Goal: Communication & Community: Connect with others

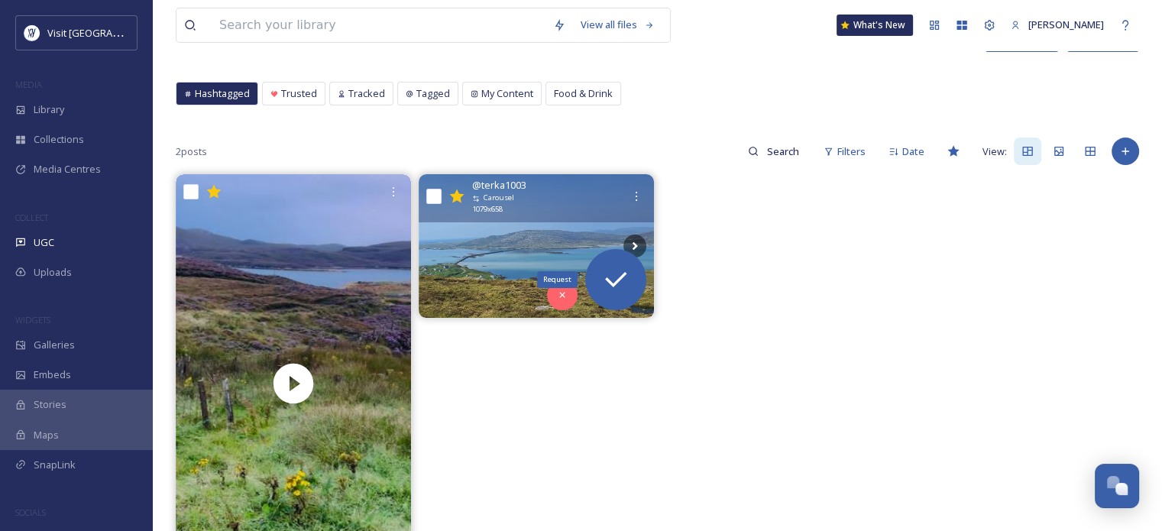
scroll to position [153, 0]
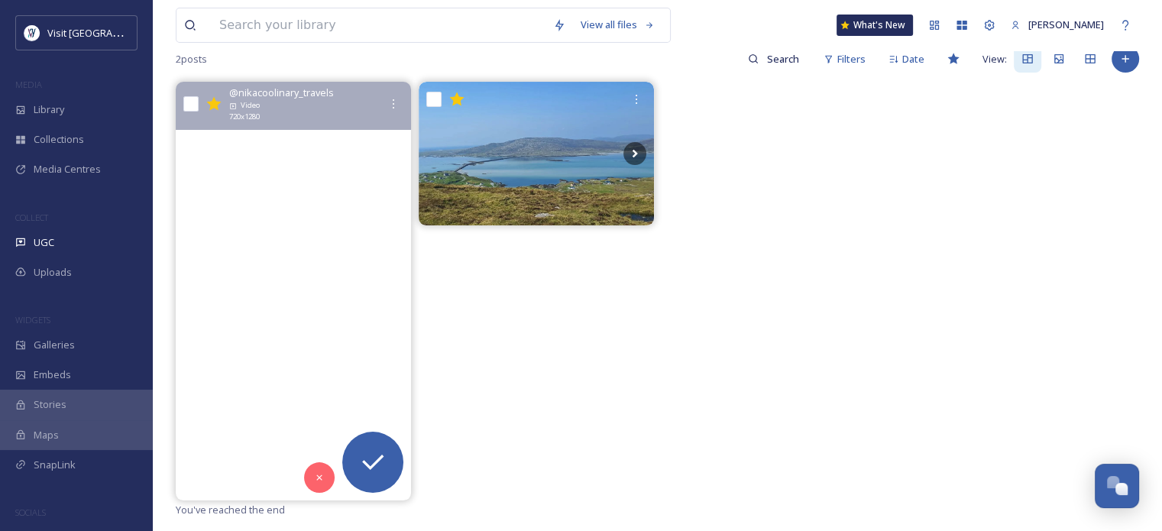
click at [342, 254] on video "Welcome at largest archipelago in the United Kingdom, off the west coast of the…" at bounding box center [293, 291] width 235 height 419
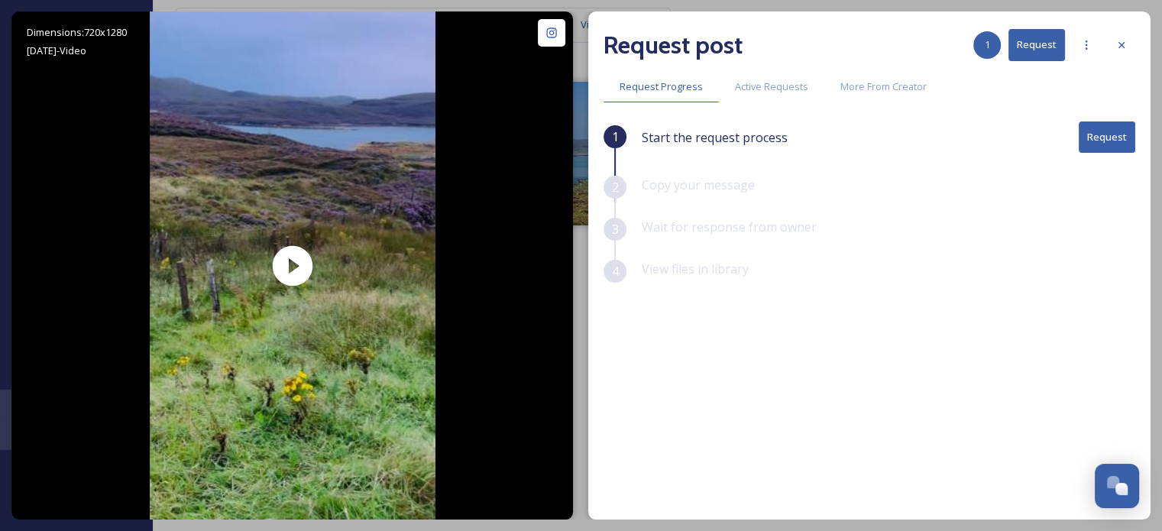
click at [1123, 147] on button "Request" at bounding box center [1107, 137] width 57 height 31
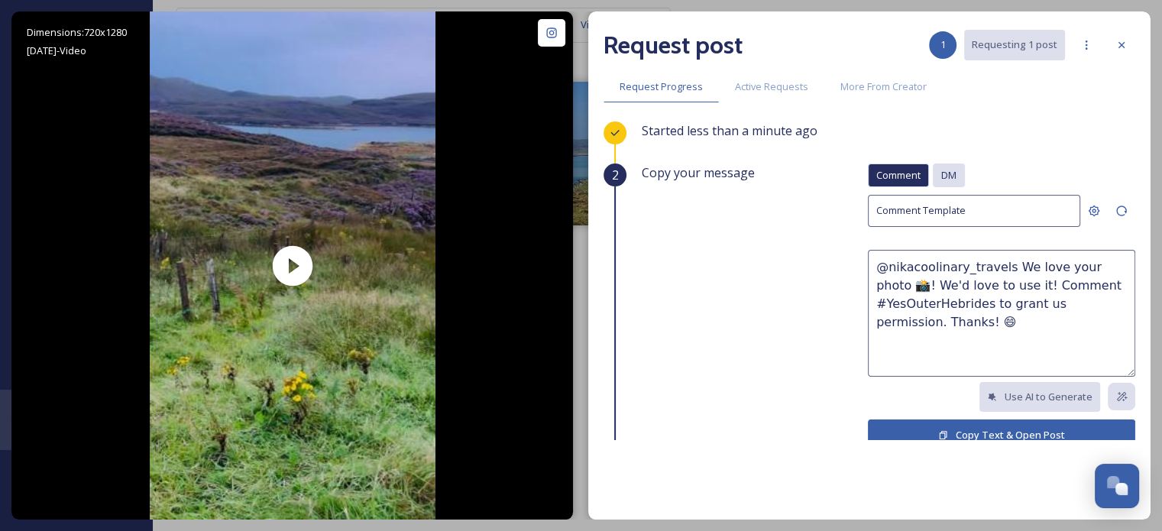
click at [942, 177] on span "DM" at bounding box center [949, 175] width 15 height 15
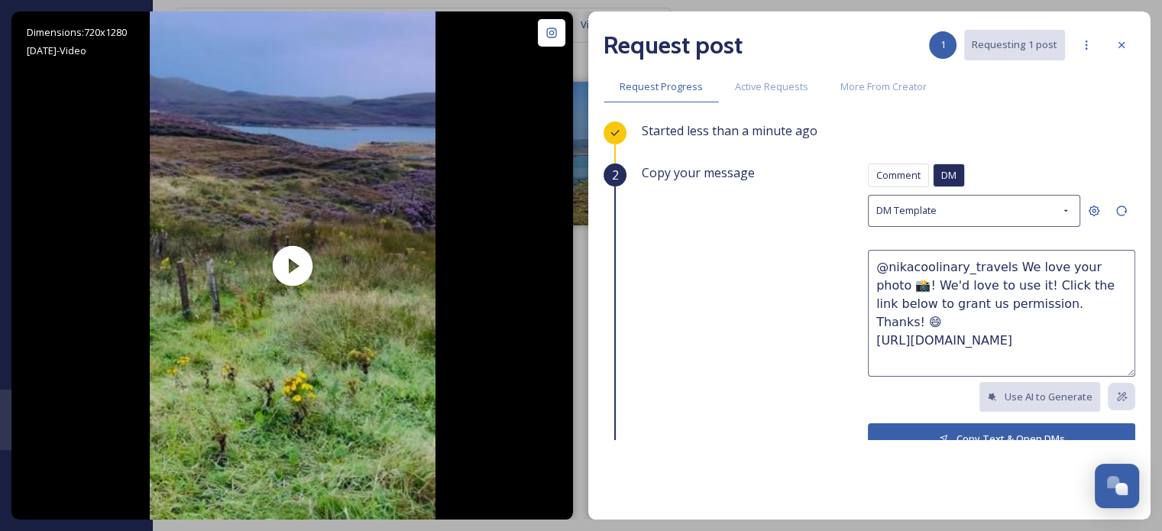
click at [960, 431] on button "Copy Text & Open DMs" at bounding box center [1001, 438] width 267 height 31
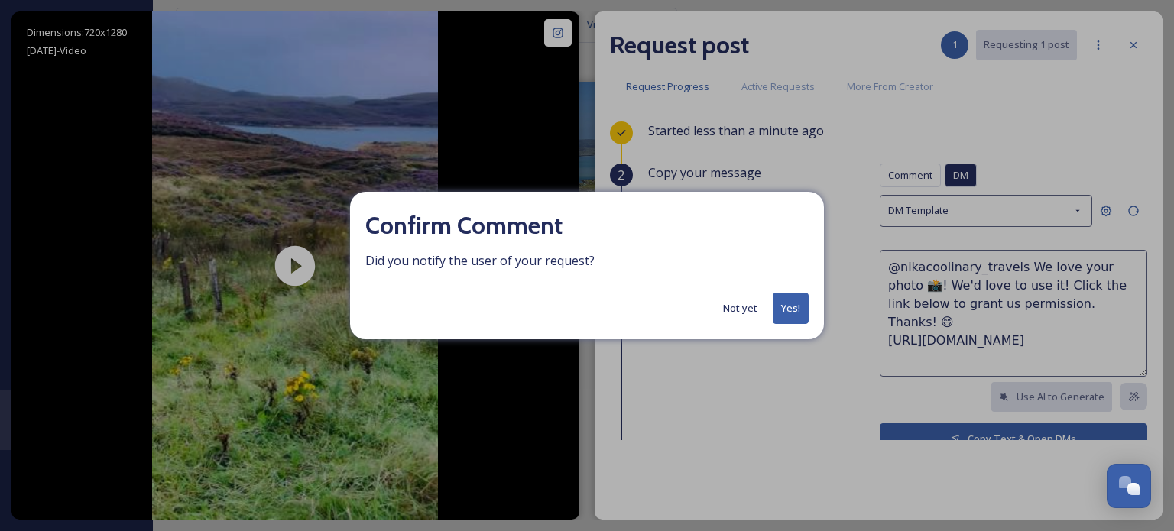
click at [789, 310] on button "Yes!" at bounding box center [791, 308] width 36 height 31
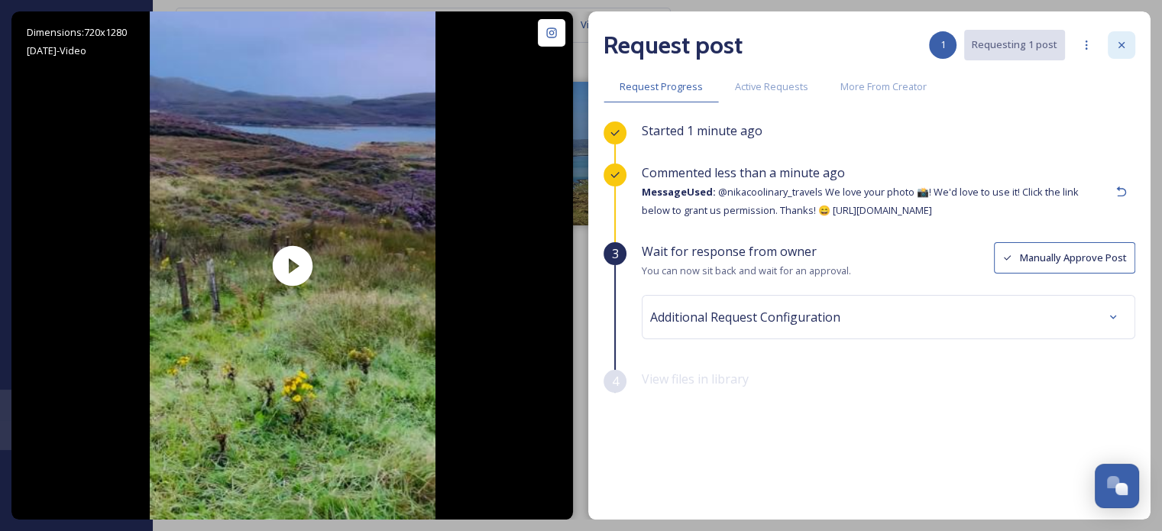
click at [1121, 49] on icon at bounding box center [1122, 45] width 12 height 12
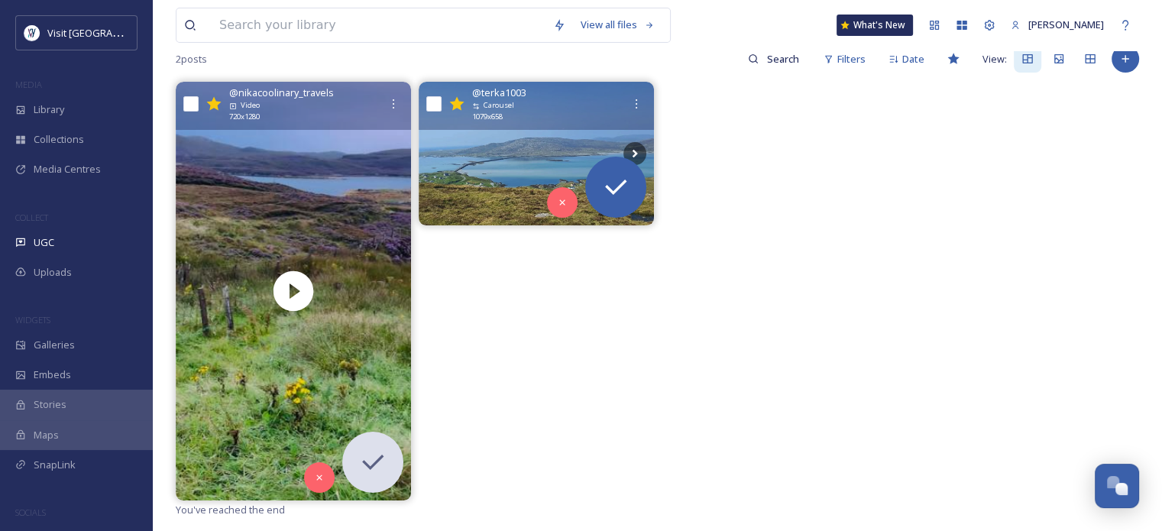
click at [521, 169] on img at bounding box center [536, 154] width 235 height 144
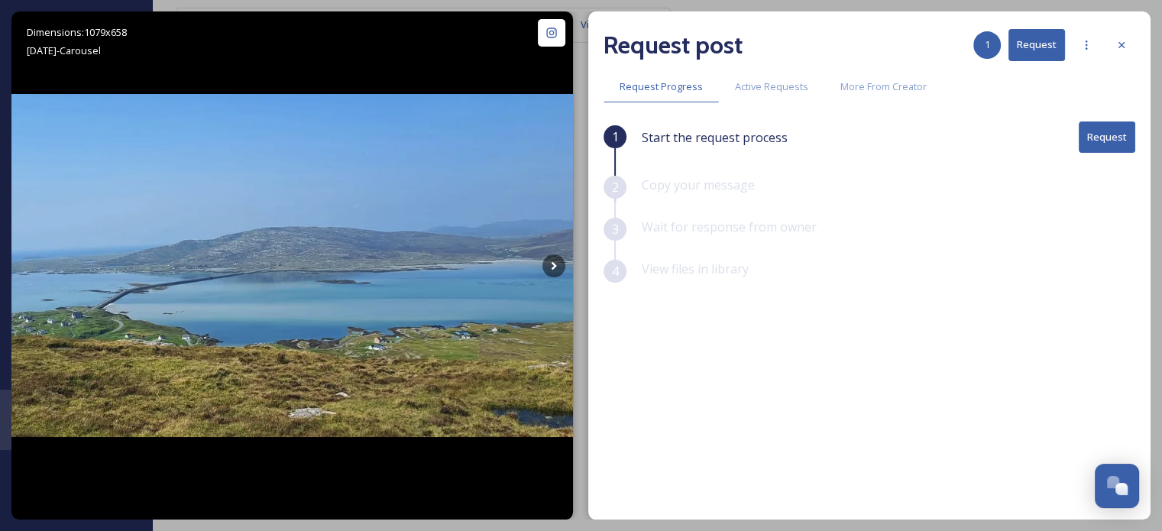
click at [1107, 134] on button "Request" at bounding box center [1107, 137] width 57 height 31
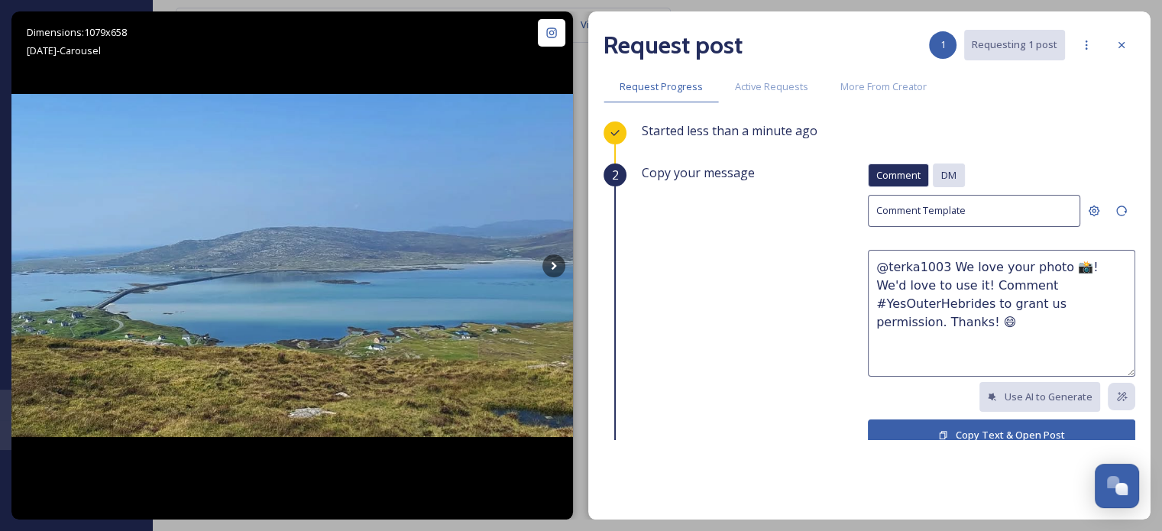
click at [942, 172] on span "DM" at bounding box center [949, 175] width 15 height 15
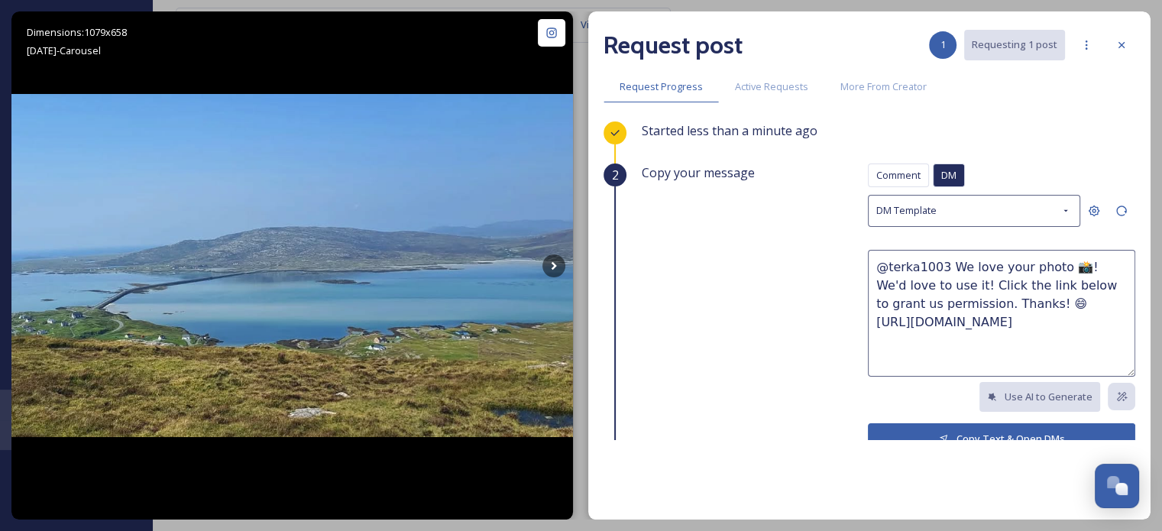
click at [975, 427] on button "Copy Text & Open DMs" at bounding box center [1001, 438] width 267 height 31
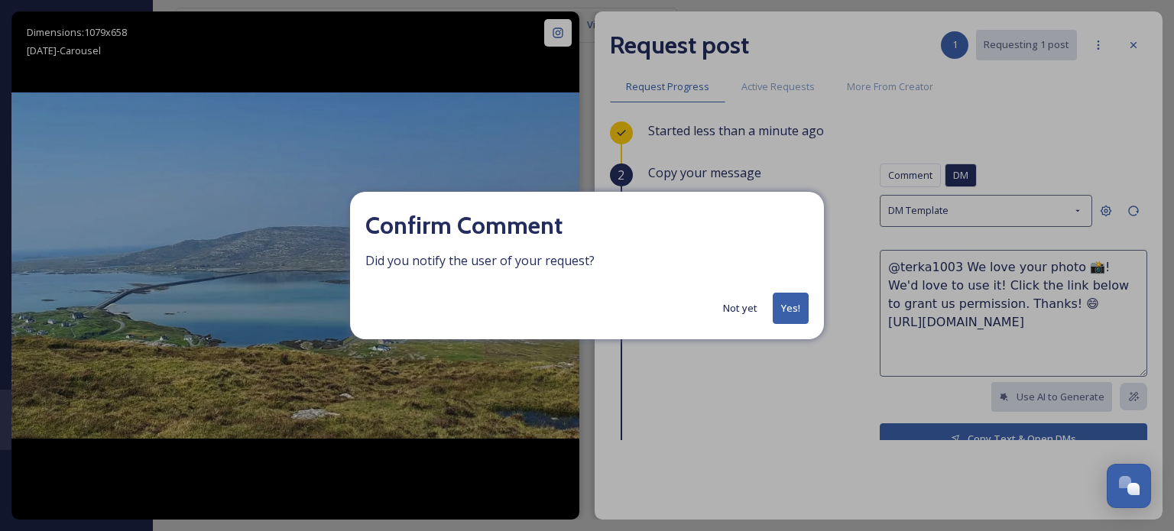
click at [796, 310] on button "Yes!" at bounding box center [791, 308] width 36 height 31
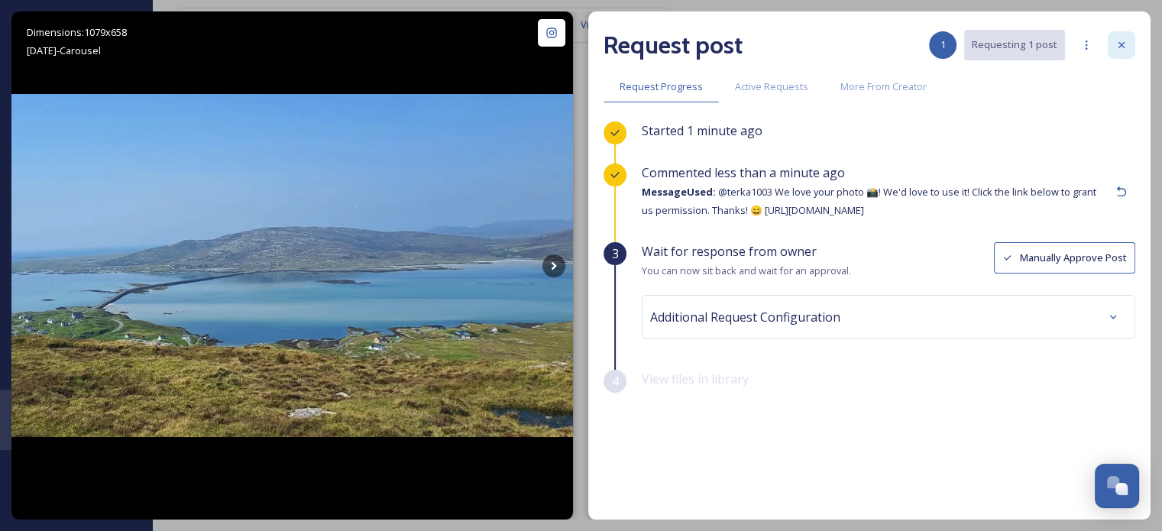
click at [1117, 45] on icon at bounding box center [1122, 45] width 12 height 12
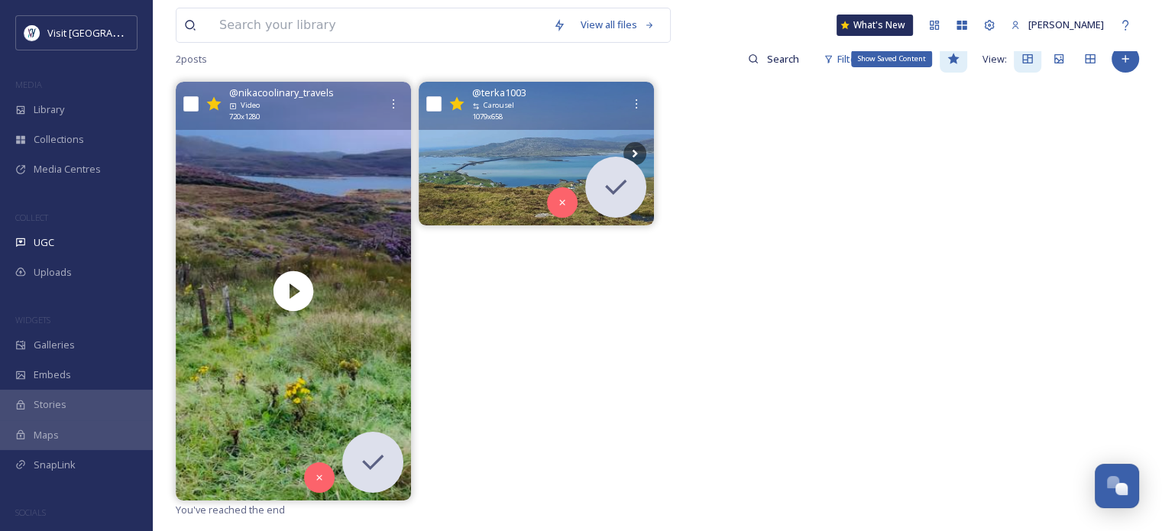
click at [951, 58] on icon at bounding box center [953, 58] width 11 height 11
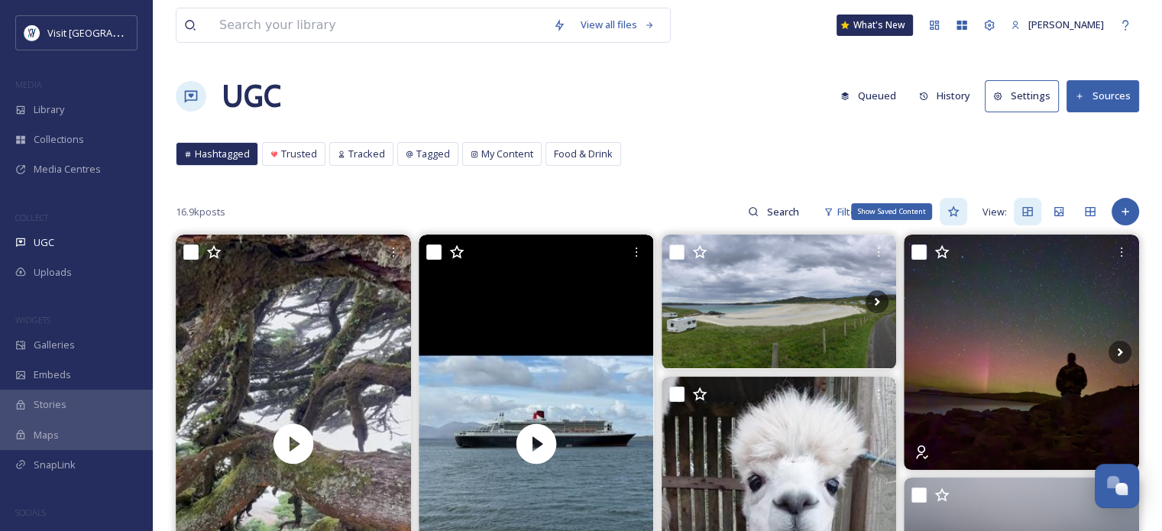
click at [957, 212] on icon at bounding box center [953, 211] width 11 height 11
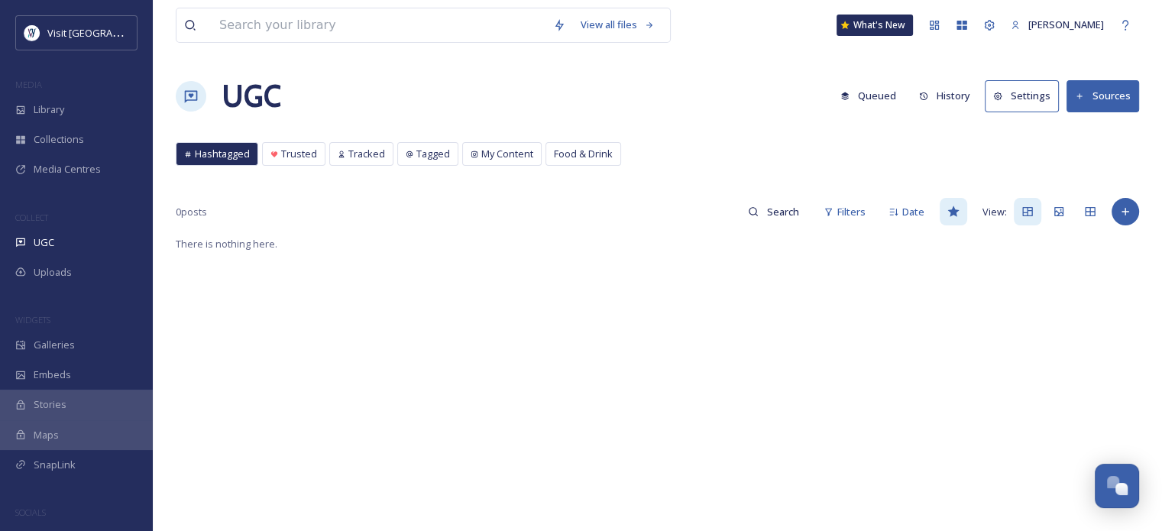
click at [880, 301] on div "There is nothing here." at bounding box center [658, 500] width 964 height 531
click at [30, 242] on div "UGC" at bounding box center [76, 243] width 153 height 30
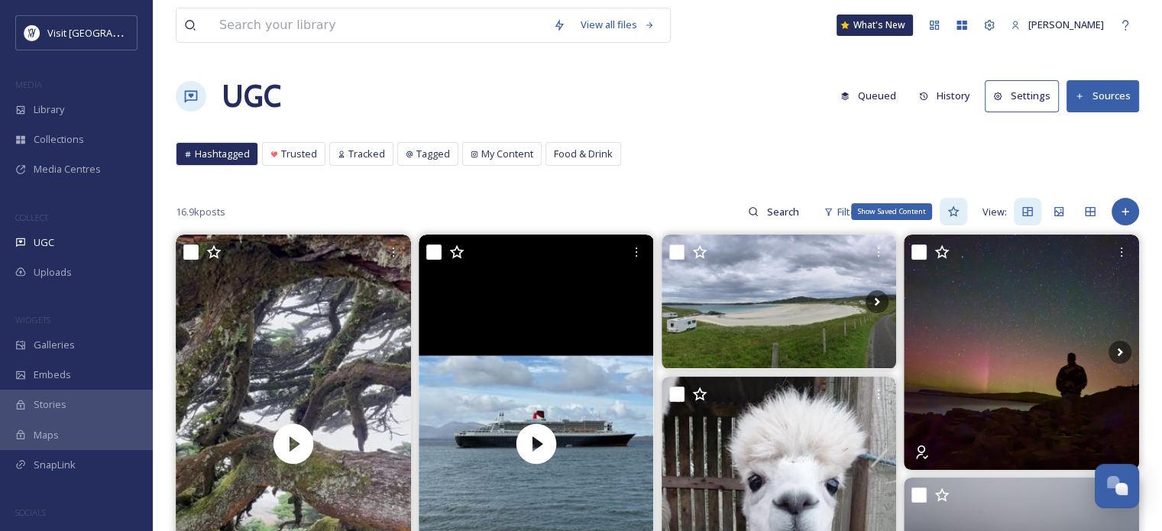
click at [955, 212] on icon at bounding box center [954, 212] width 12 height 12
